Goal: Navigation & Orientation: Find specific page/section

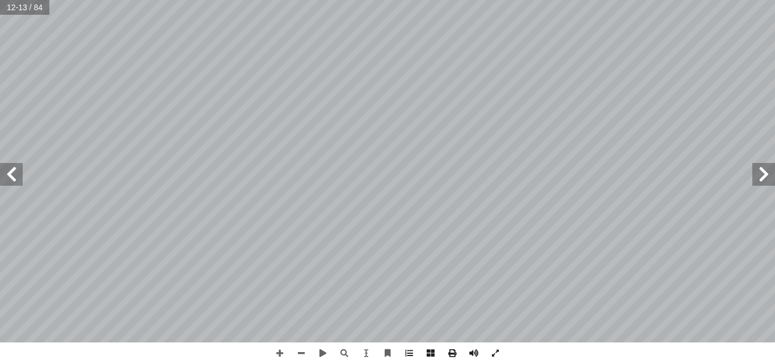
click at [767, 170] on span at bounding box center [764, 174] width 23 height 23
click at [768, 171] on span at bounding box center [764, 174] width 23 height 23
click at [20, 178] on span at bounding box center [11, 174] width 23 height 23
click at [16, 183] on span at bounding box center [11, 174] width 23 height 23
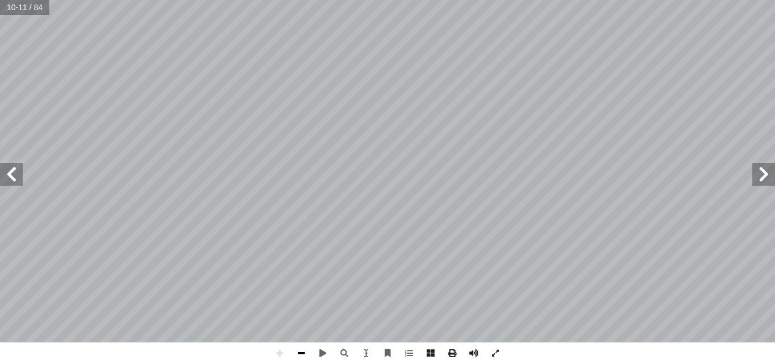
click at [303, 350] on span at bounding box center [302, 353] width 22 height 22
click at [17, 174] on span at bounding box center [11, 174] width 23 height 23
